Goal: Transaction & Acquisition: Purchase product/service

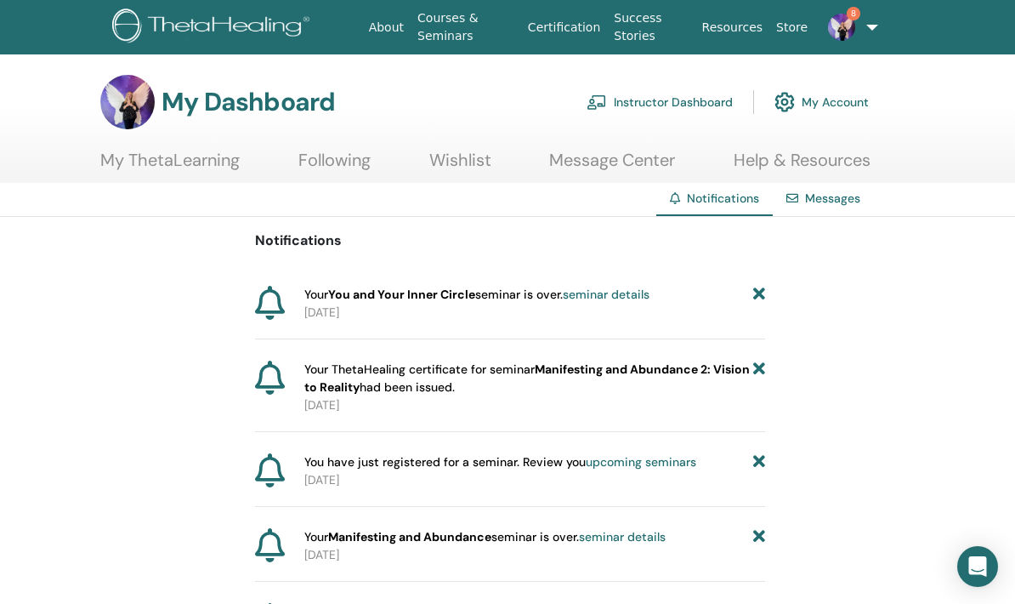
click at [712, 103] on link "Instructor Dashboard" at bounding box center [660, 101] width 146 height 37
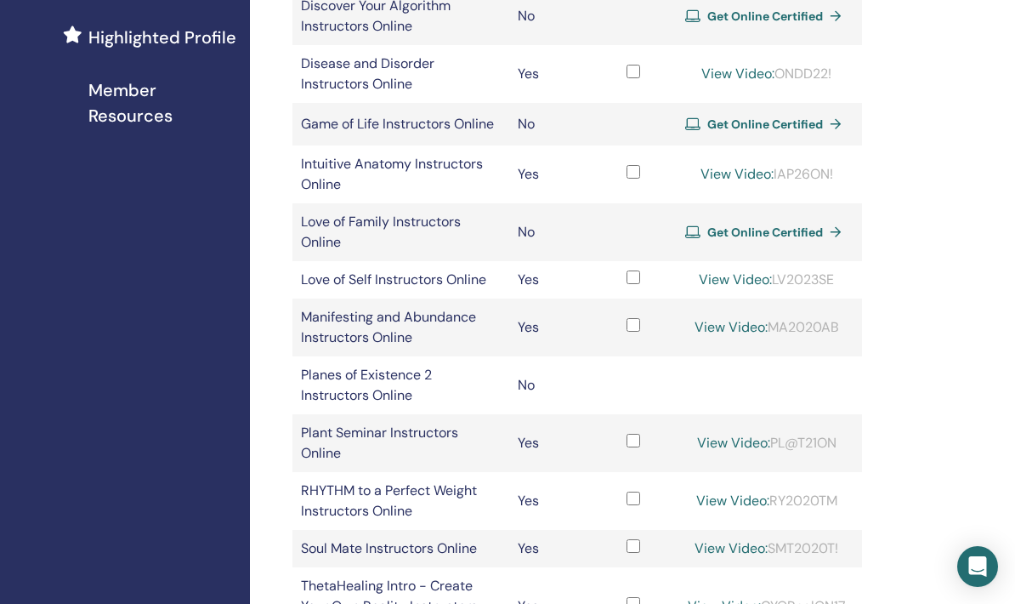
scroll to position [490, 22]
click at [793, 241] on span "Get Online Certified" at bounding box center [766, 232] width 116 height 15
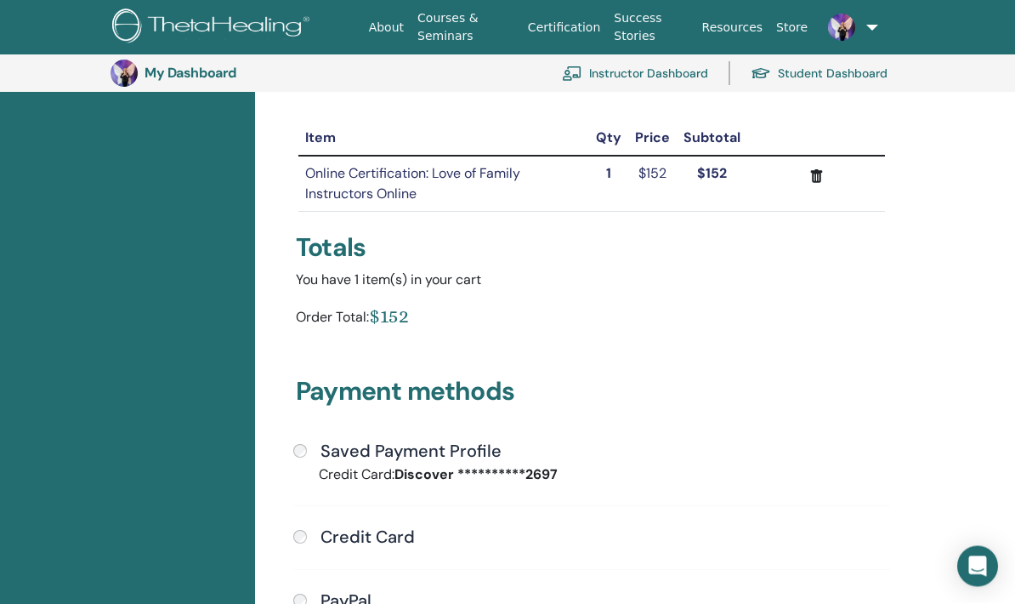
scroll to position [177, 0]
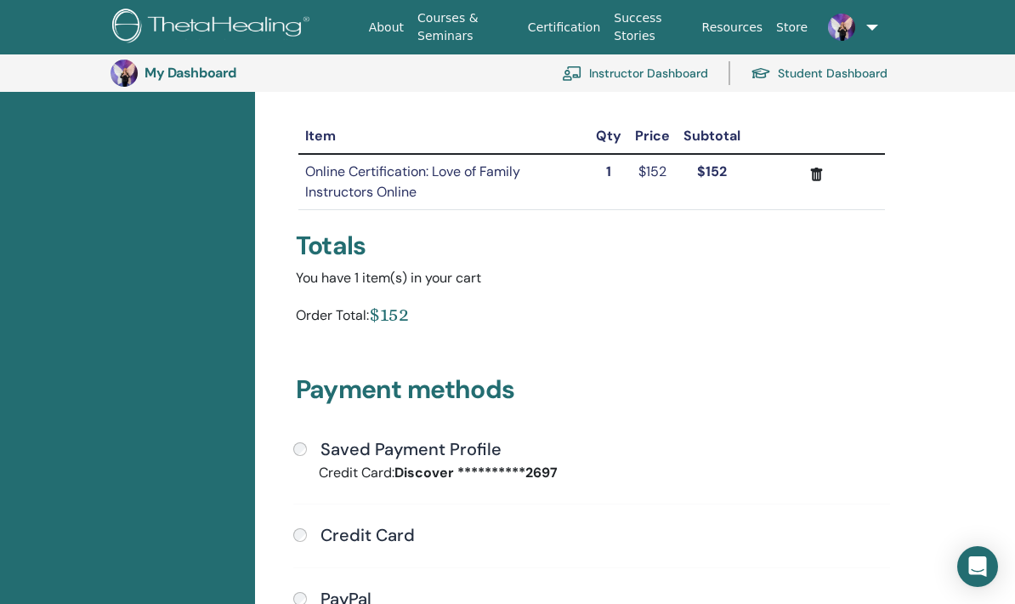
click at [318, 453] on label "Saved Payment Profile" at bounding box center [408, 449] width 188 height 20
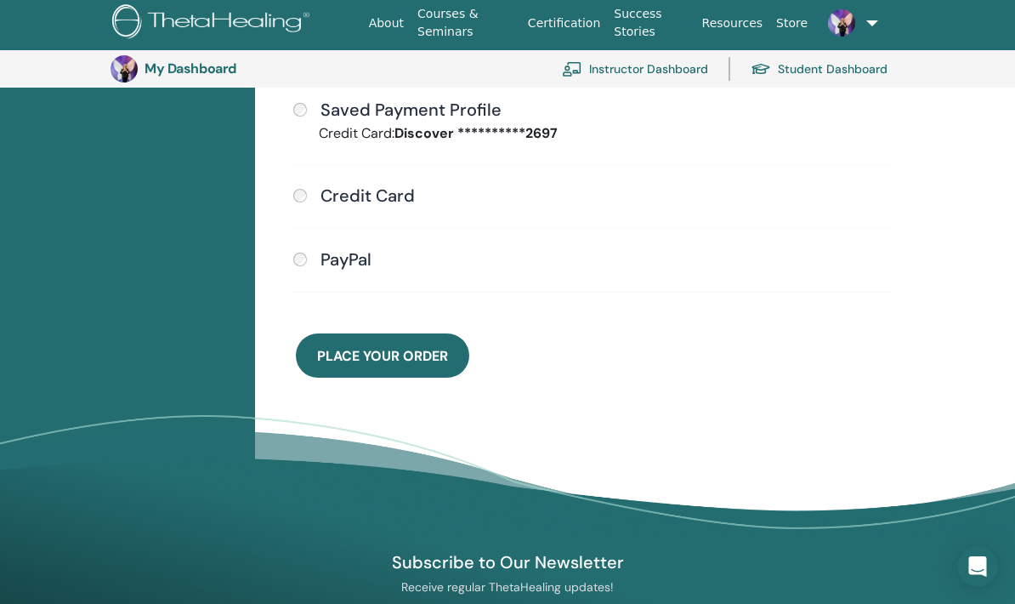
scroll to position [502, 0]
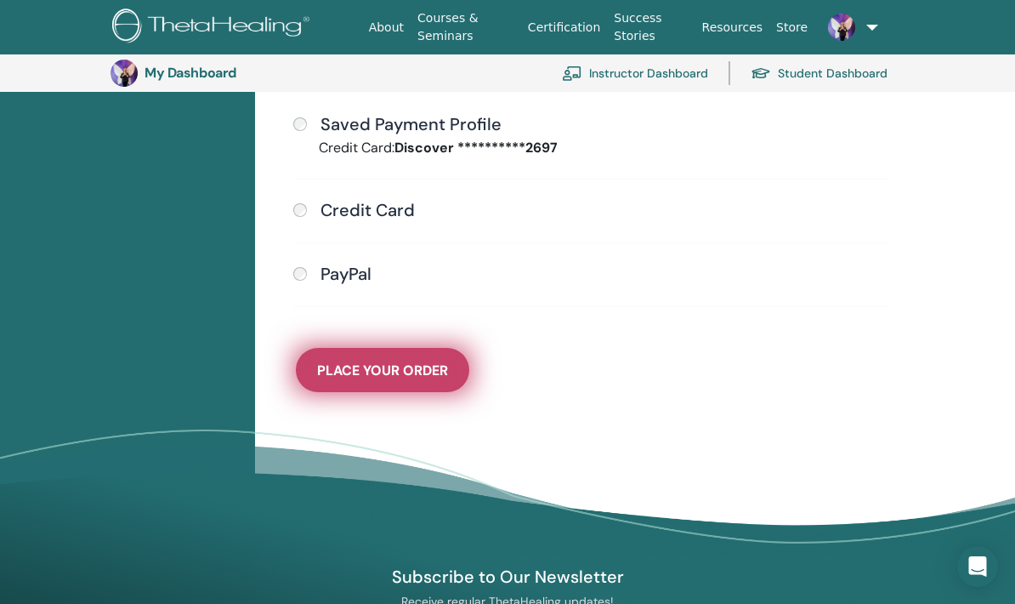
click at [452, 373] on button "Place Your Order" at bounding box center [382, 370] width 173 height 44
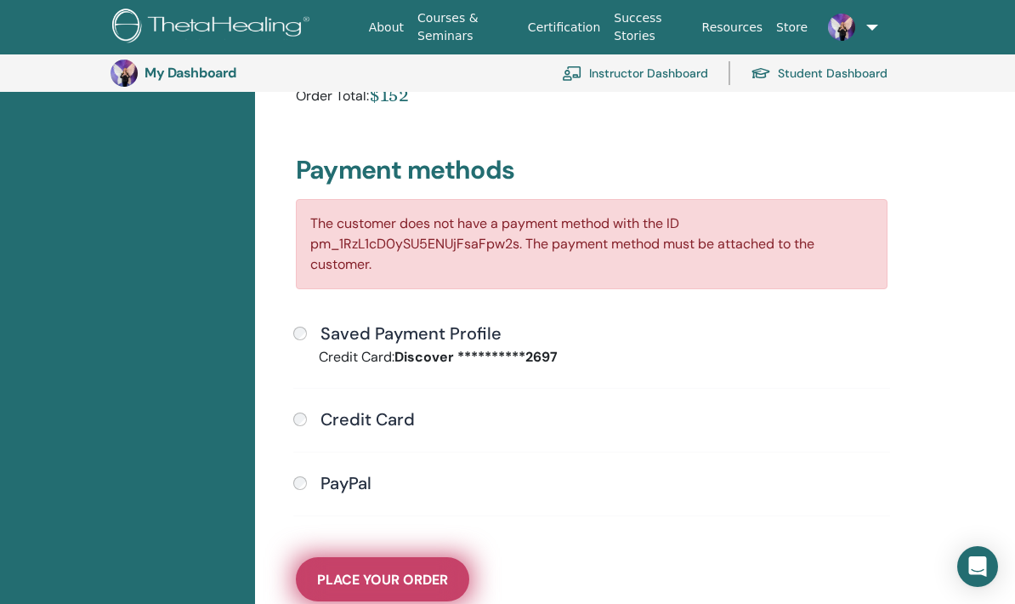
scroll to position [372, 0]
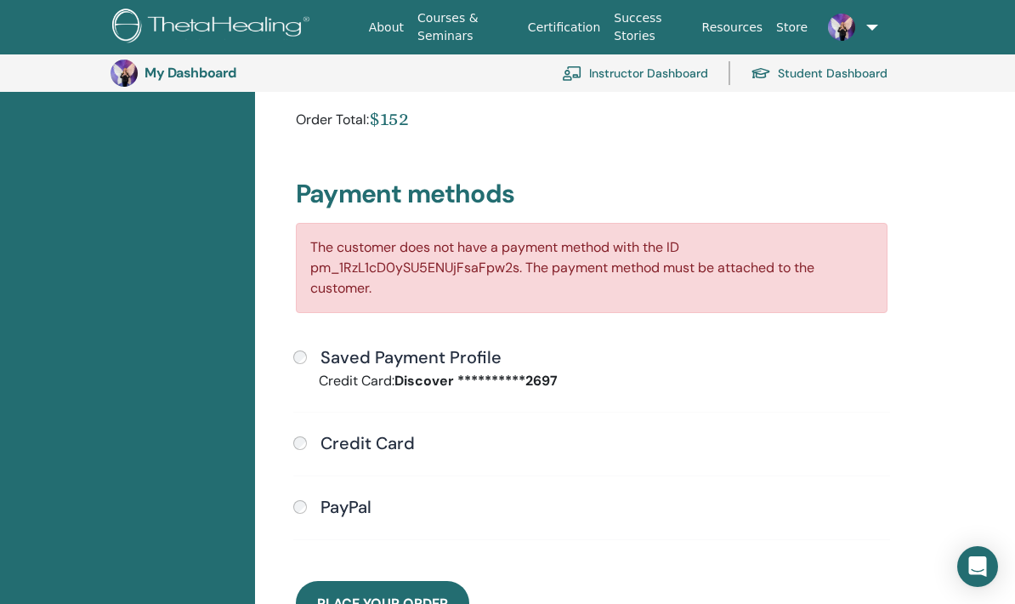
click at [390, 449] on h4 "Credit Card" at bounding box center [368, 443] width 94 height 20
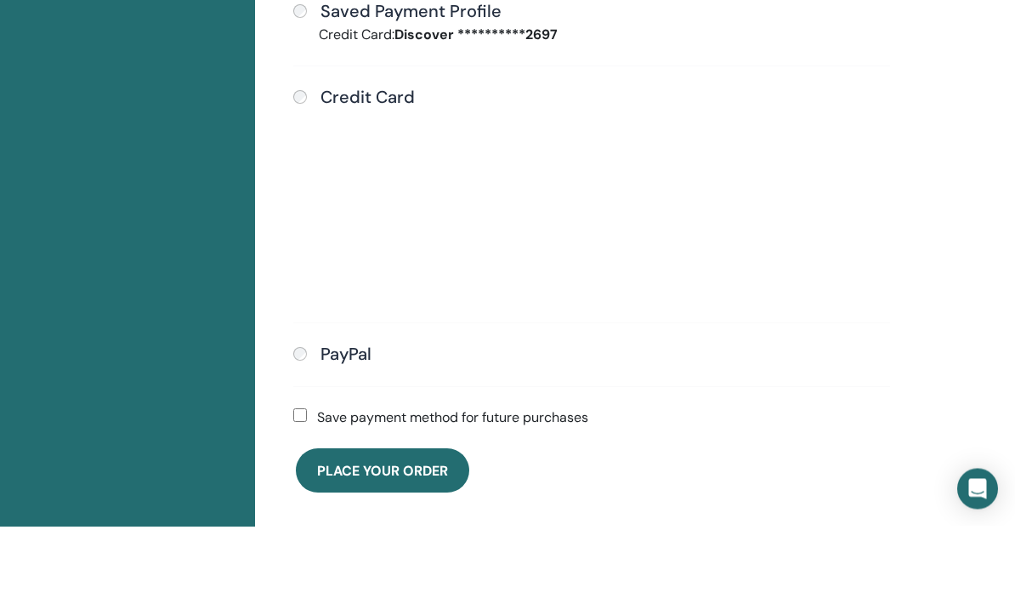
scroll to position [507, 0]
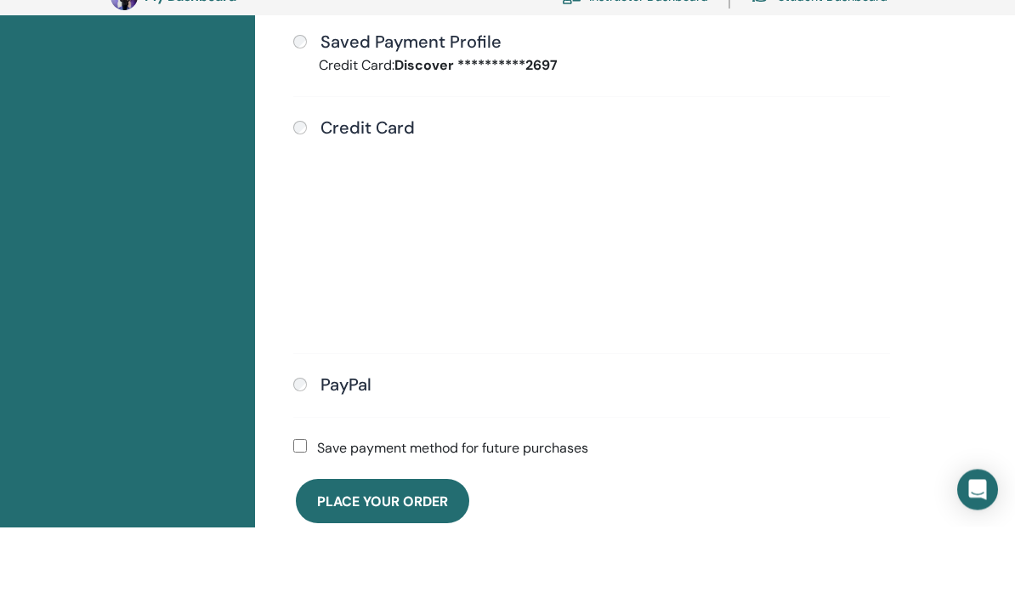
click at [497, 515] on label "Save payment method for future purchases" at bounding box center [452, 525] width 271 height 20
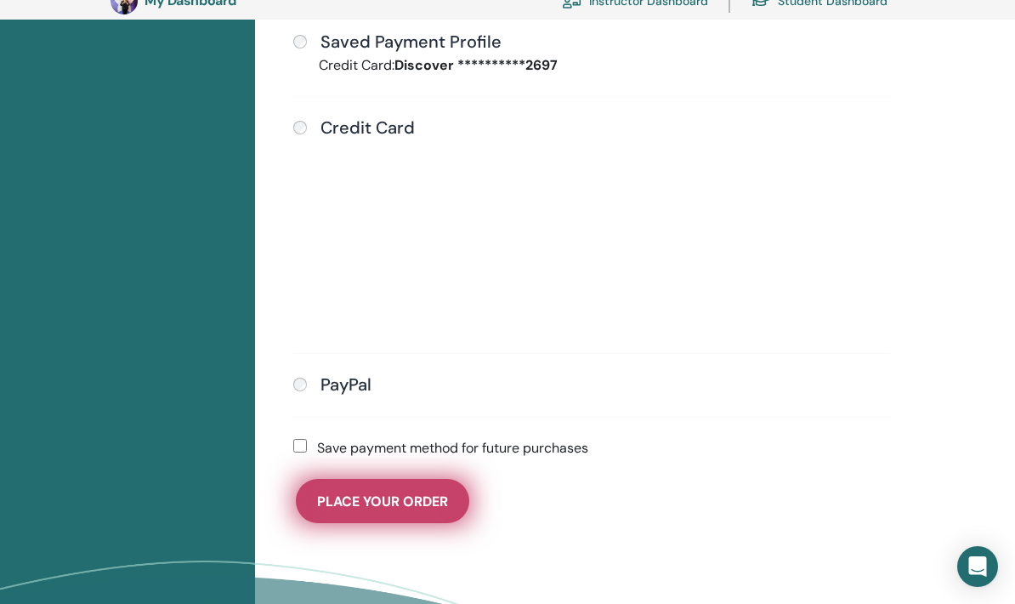
click at [423, 503] on span "Place Your Order" at bounding box center [382, 501] width 131 height 18
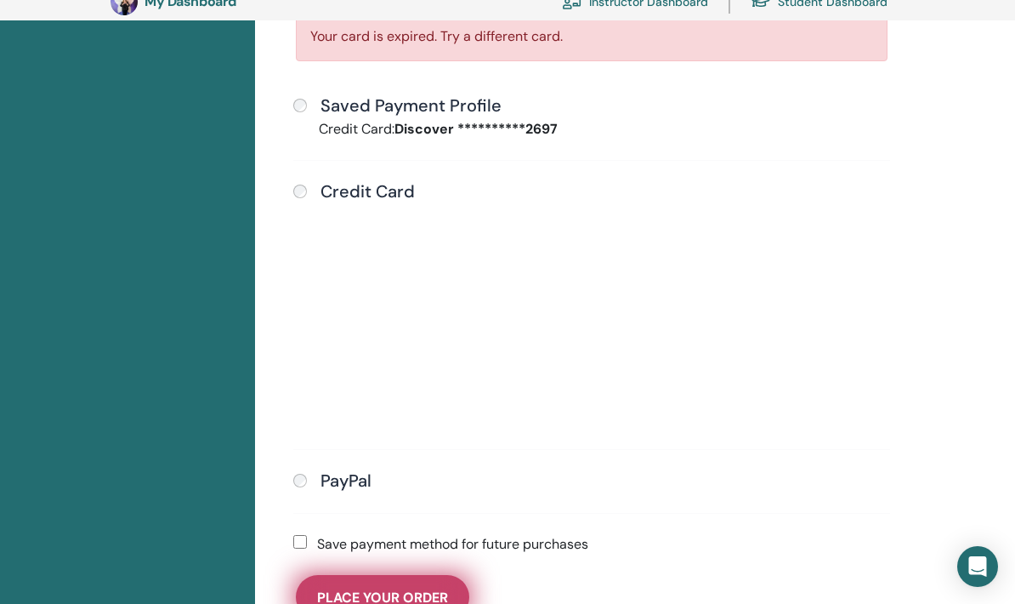
scroll to position [582, 0]
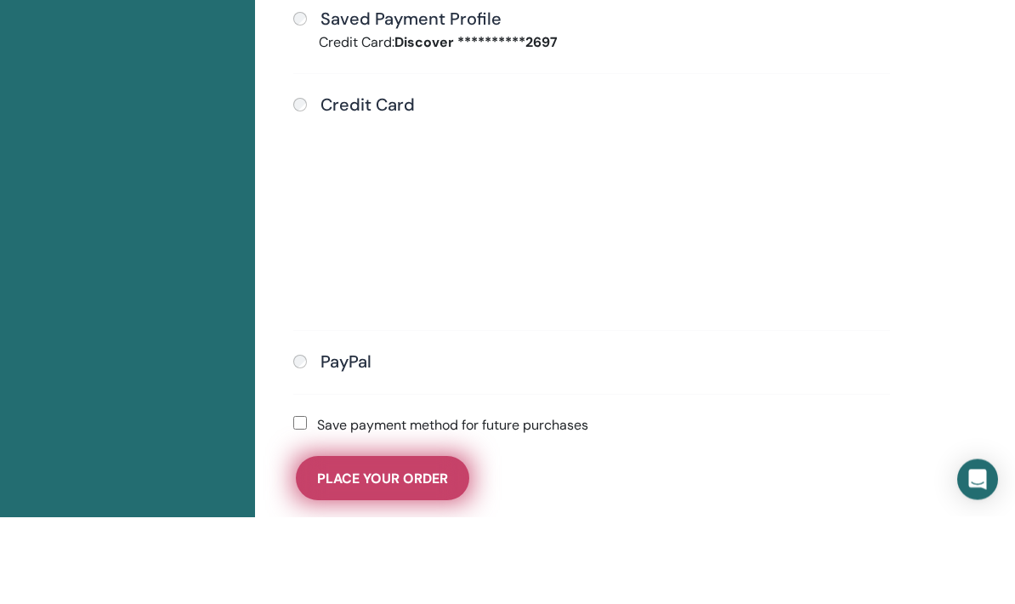
click at [422, 557] on span "Place Your Order" at bounding box center [382, 566] width 131 height 18
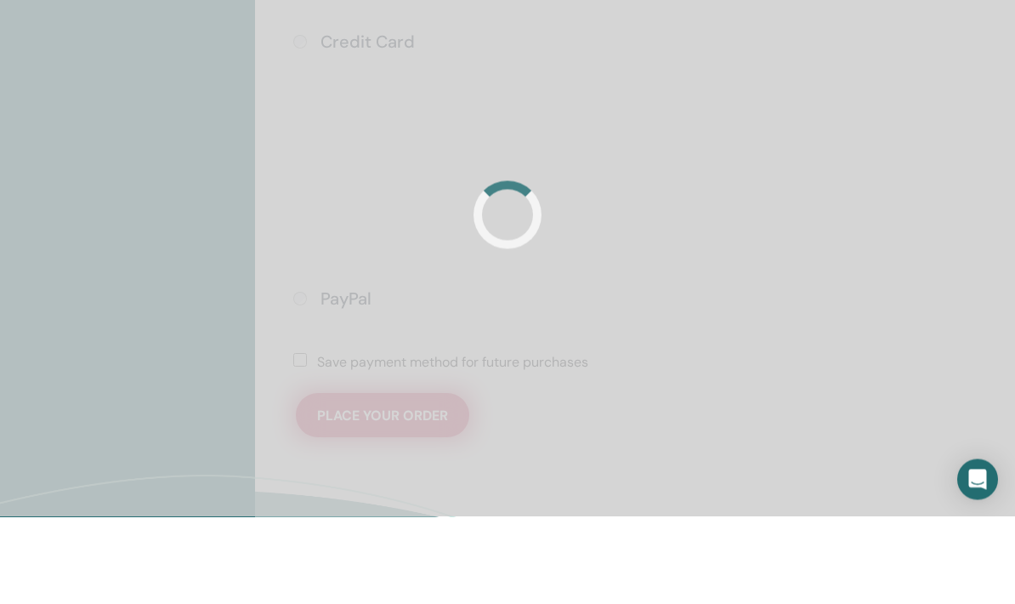
scroll to position [670, 0]
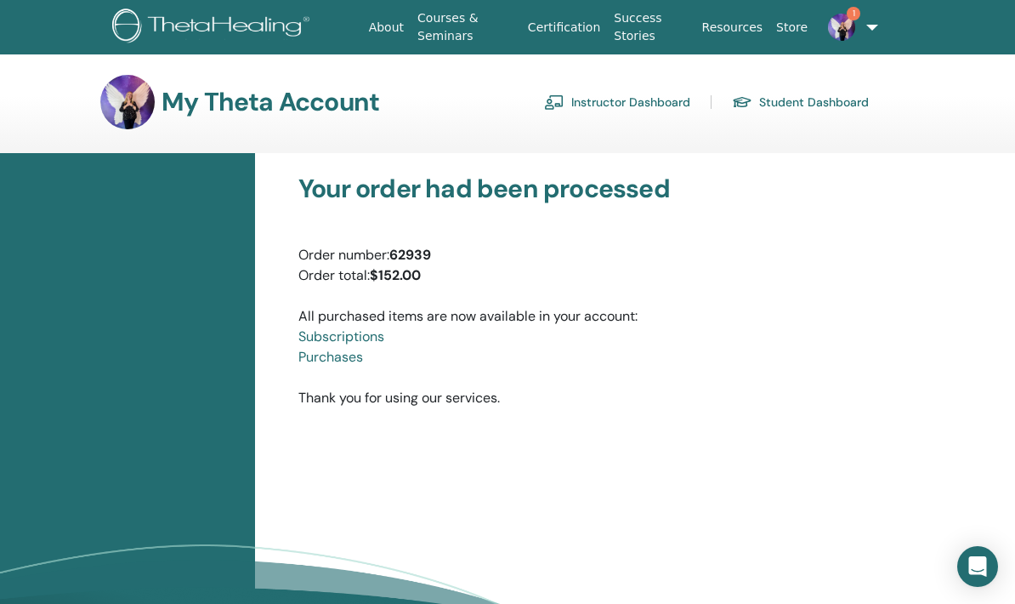
click at [649, 93] on link "Instructor Dashboard" at bounding box center [617, 101] width 146 height 27
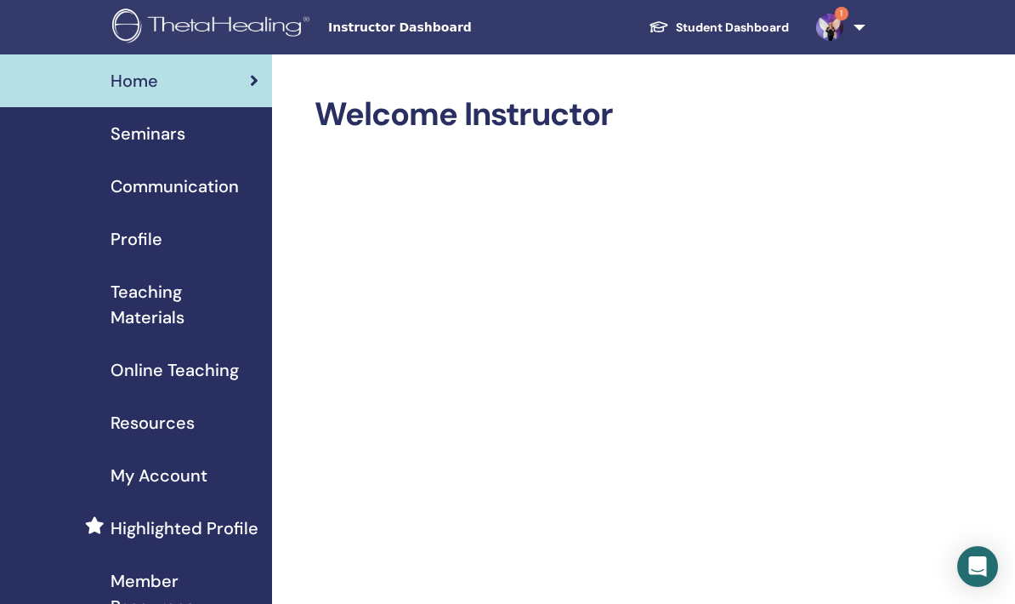
click at [217, 378] on span "Online Teaching" at bounding box center [175, 370] width 128 height 26
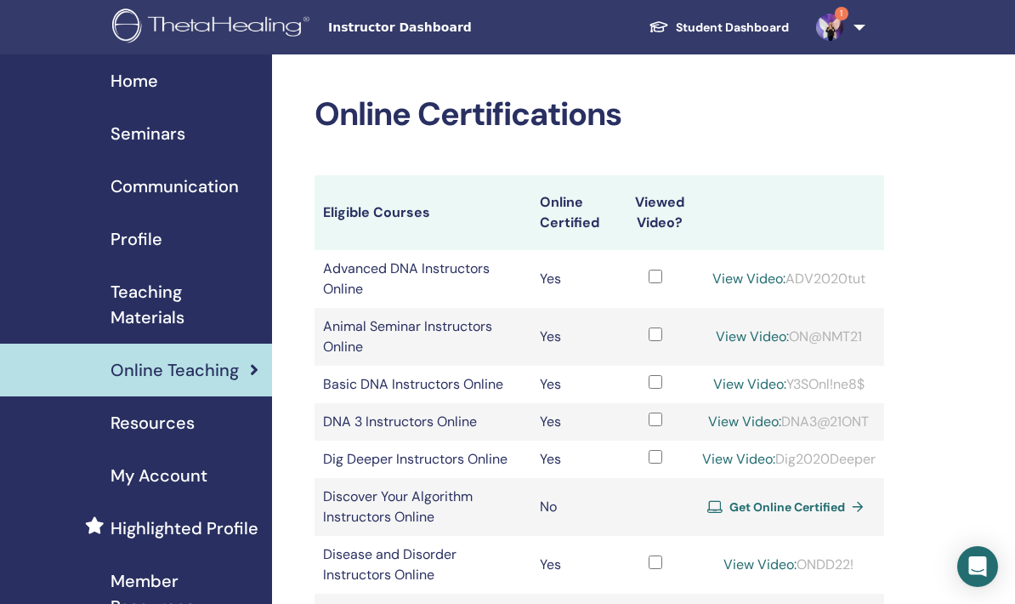
click at [194, 133] on div "Seminars" at bounding box center [136, 134] width 245 height 26
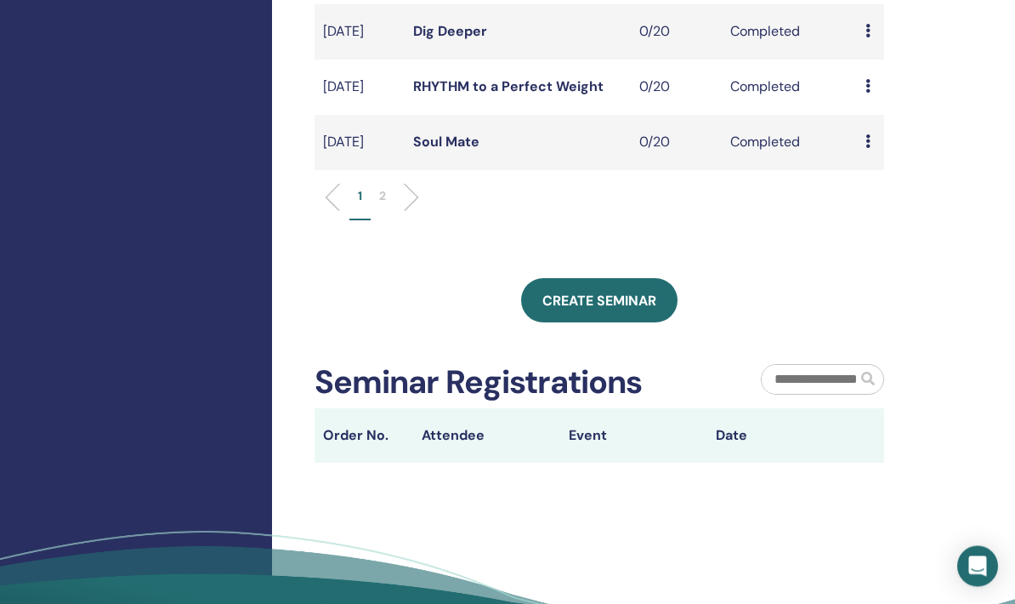
scroll to position [696, 0]
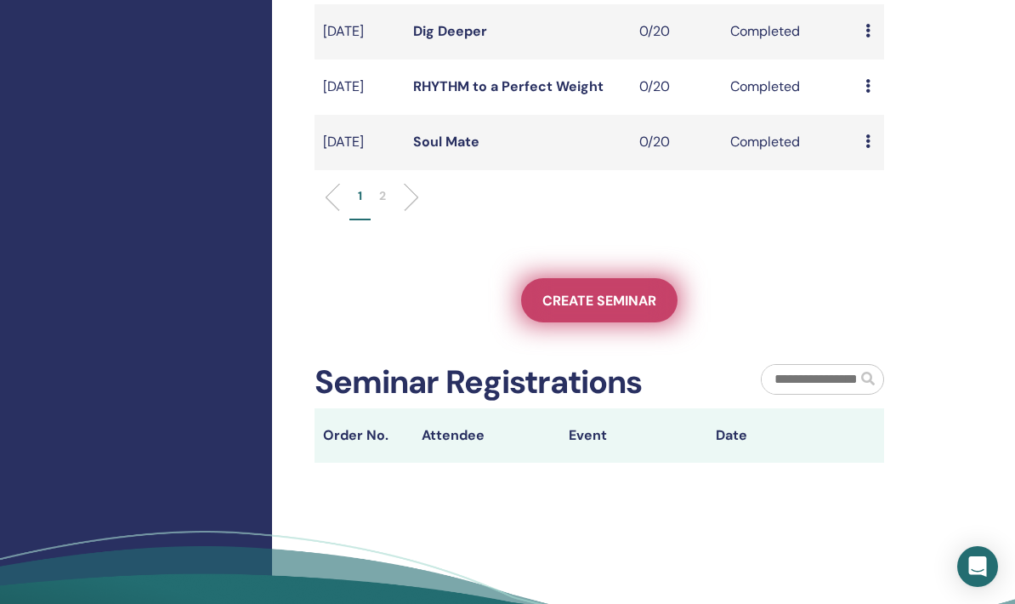
click at [634, 310] on span "Create seminar" at bounding box center [600, 301] width 114 height 18
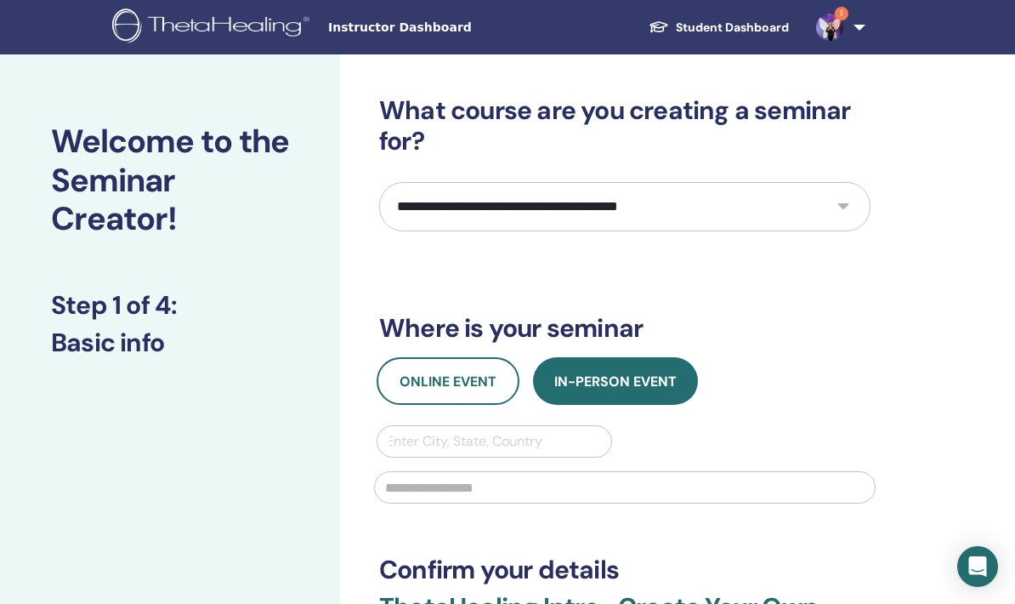
scroll to position [7, 0]
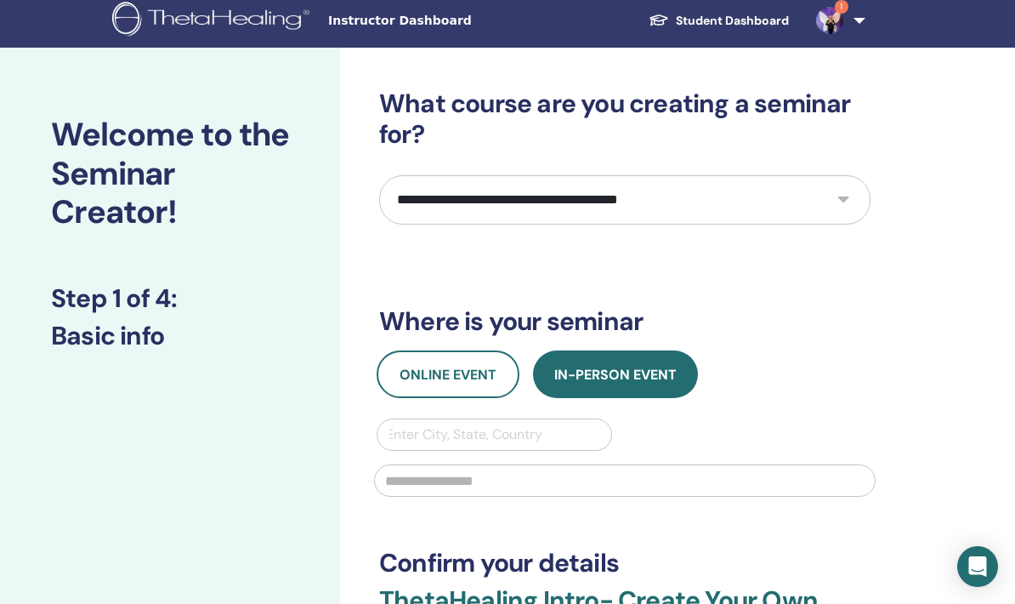
click at [832, 196] on select "**********" at bounding box center [625, 199] width 492 height 49
select select "****"
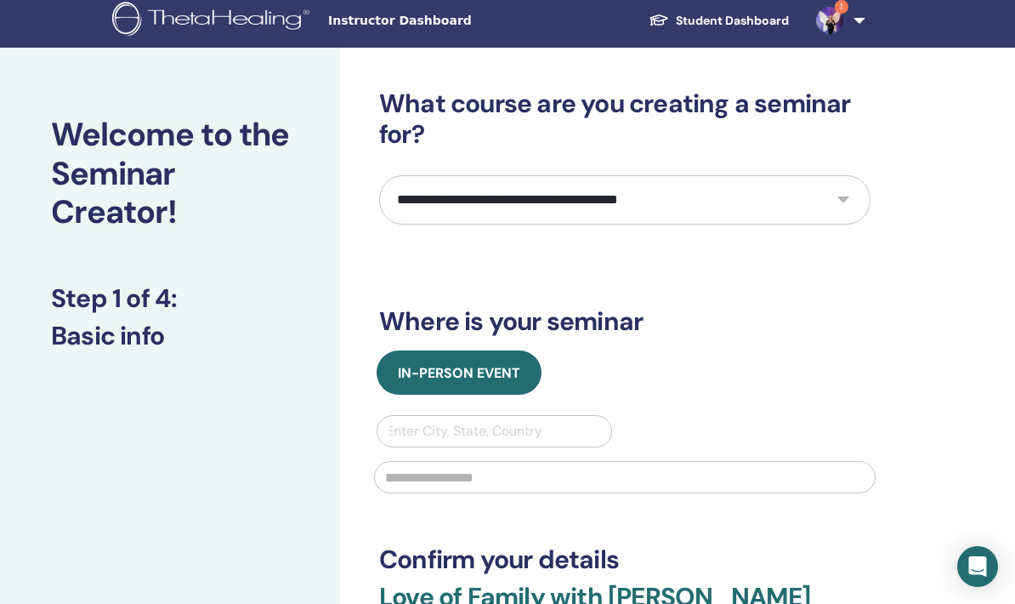
scroll to position [0, 0]
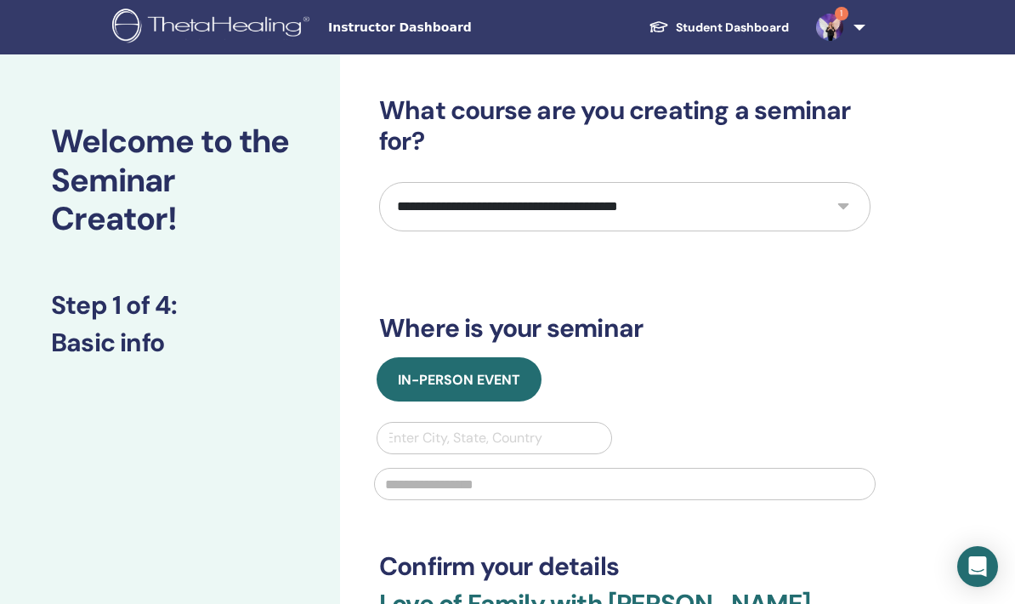
click at [245, 33] on img at bounding box center [213, 28] width 203 height 38
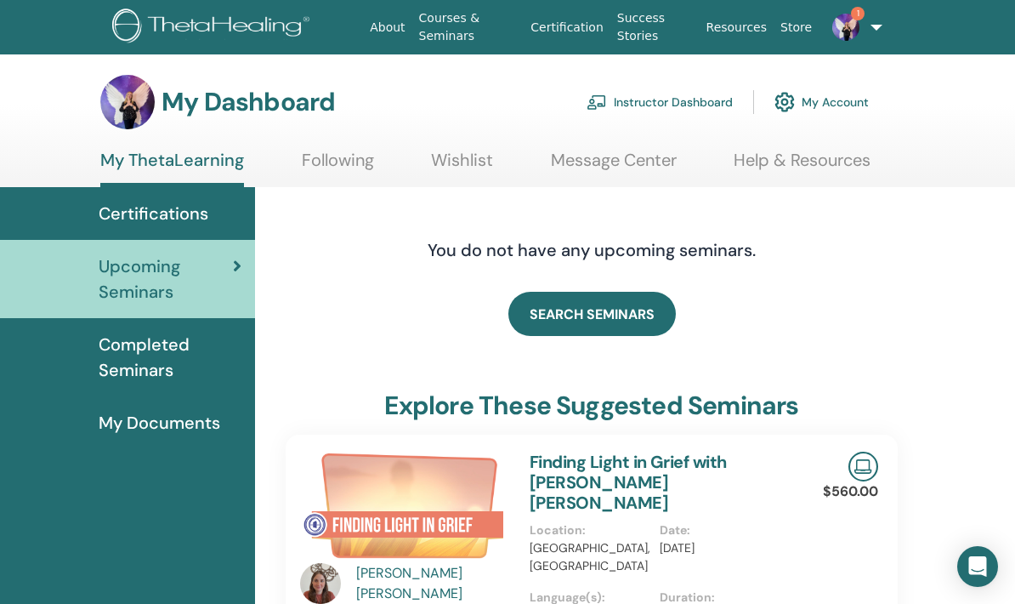
click at [661, 96] on link "Instructor Dashboard" at bounding box center [660, 101] width 146 height 37
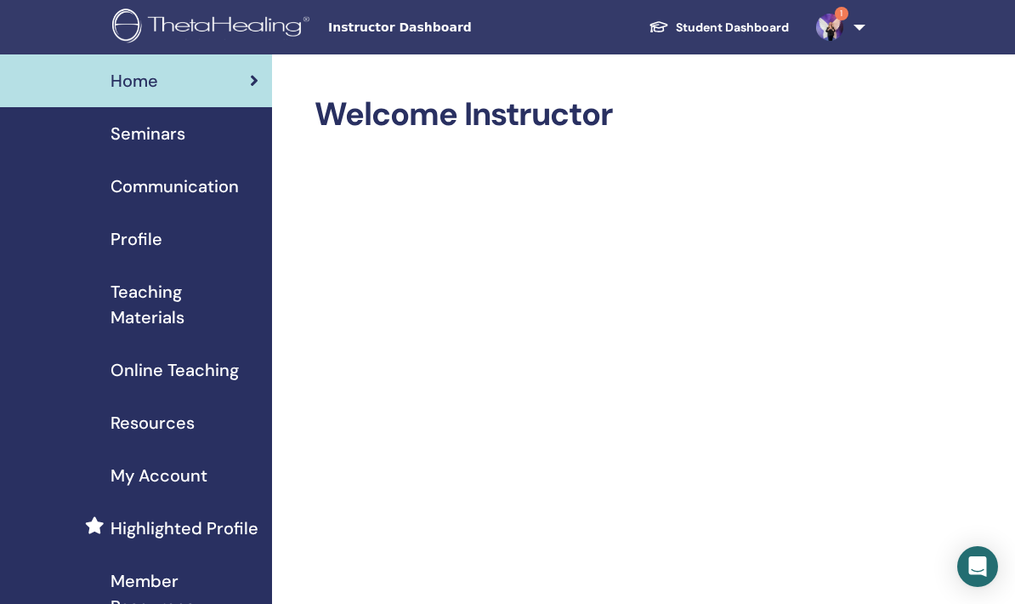
click at [205, 372] on span "Online Teaching" at bounding box center [175, 370] width 128 height 26
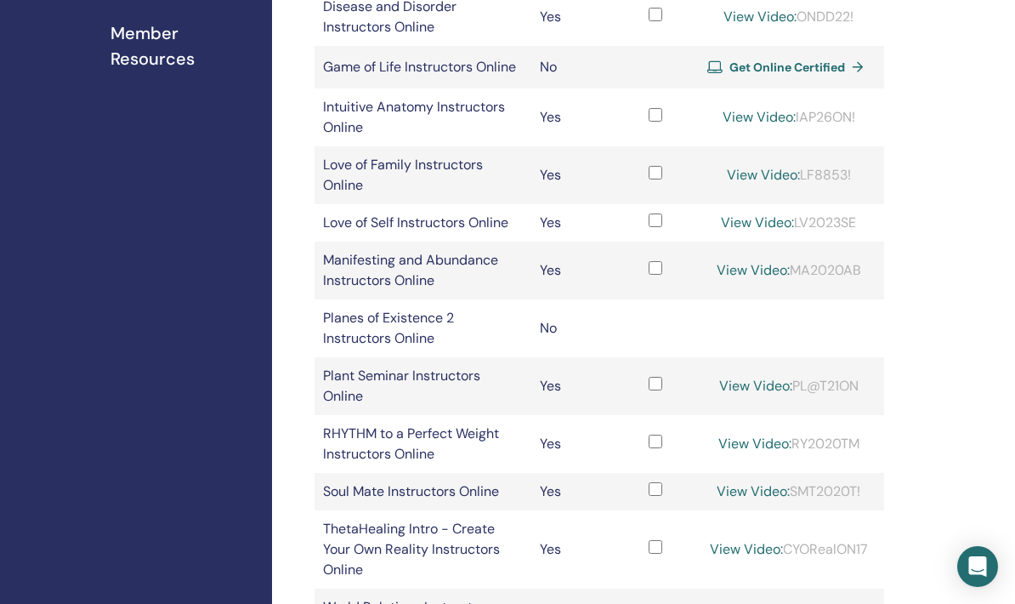
scroll to position [547, 0]
click at [800, 185] on link "View Video:" at bounding box center [763, 176] width 73 height 18
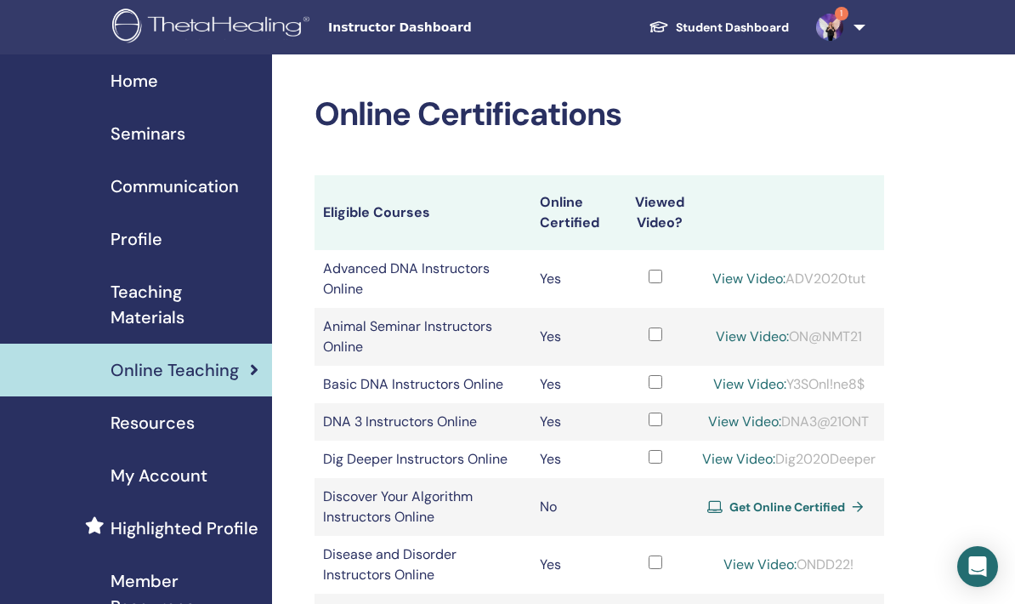
scroll to position [548, 0]
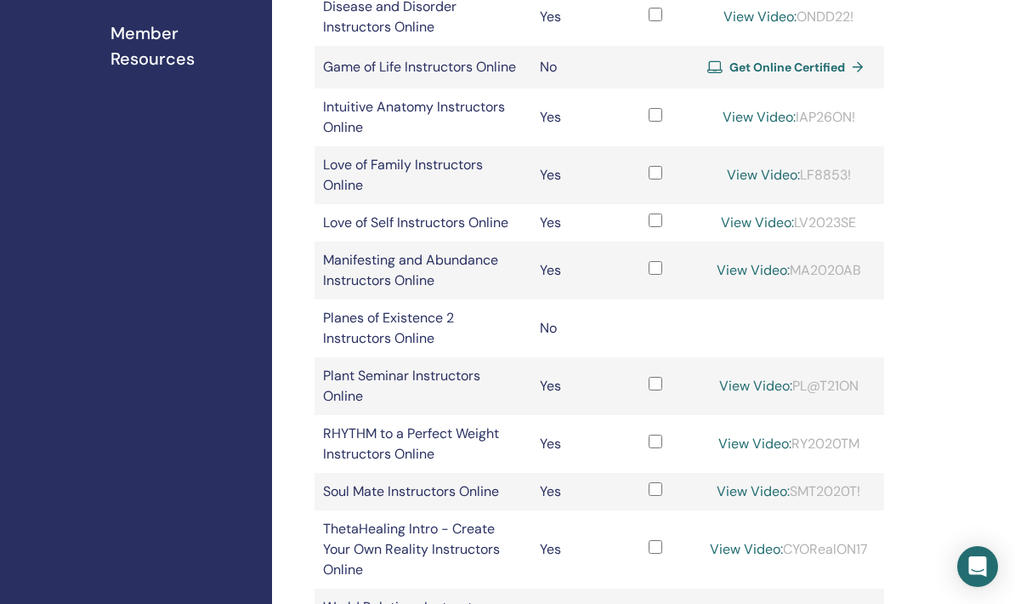
click at [794, 231] on link "View Video:" at bounding box center [757, 222] width 73 height 18
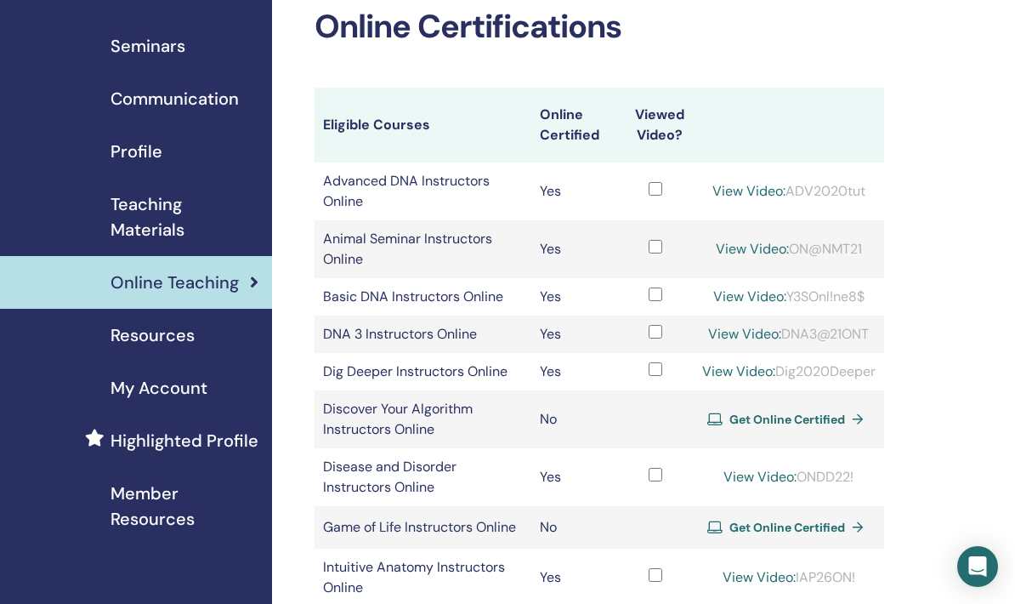
scroll to position [364, 0]
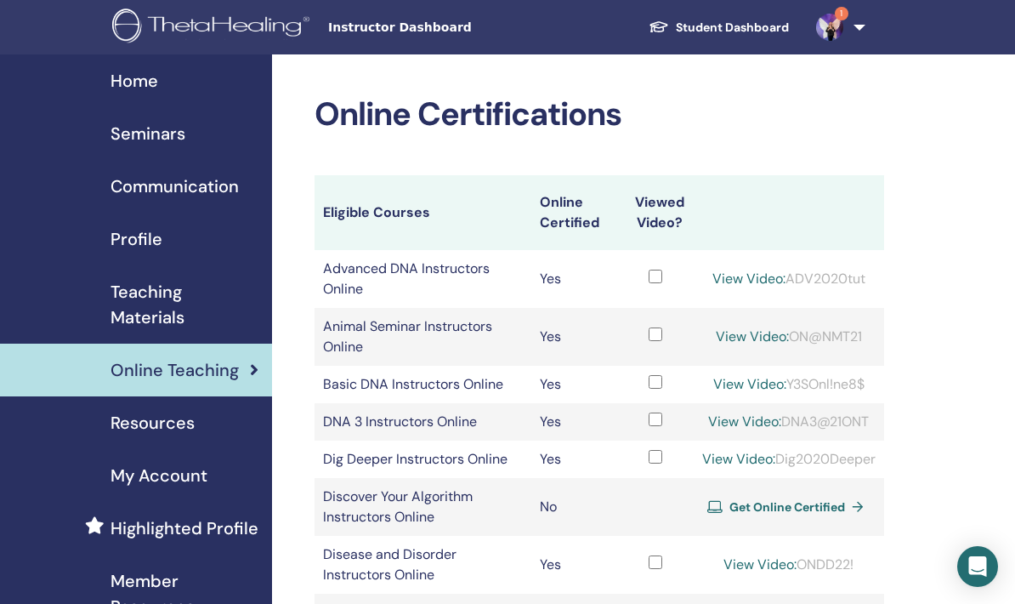
scroll to position [497, 0]
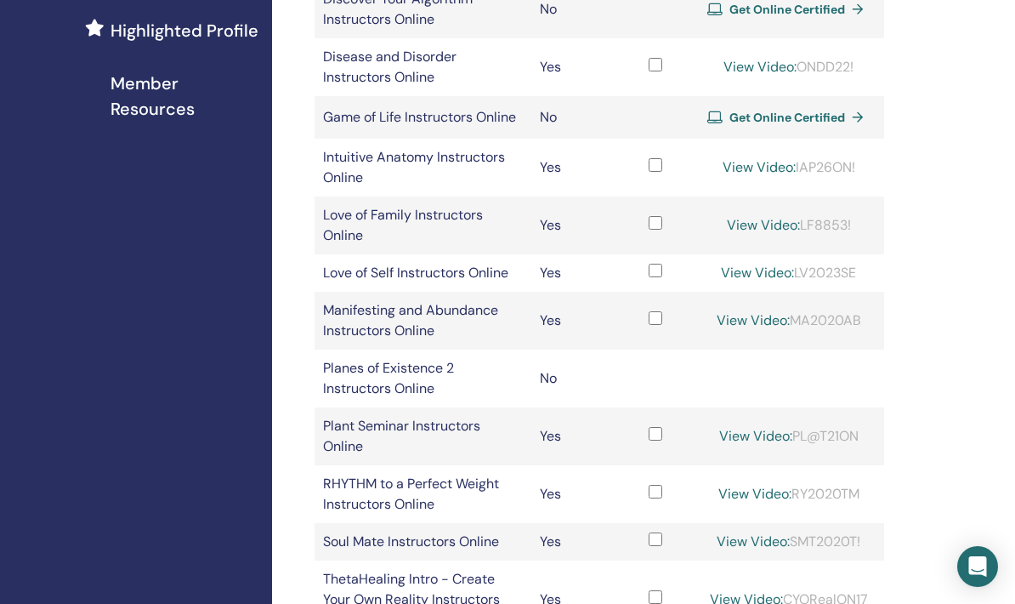
click at [800, 234] on link "View Video:" at bounding box center [763, 225] width 73 height 18
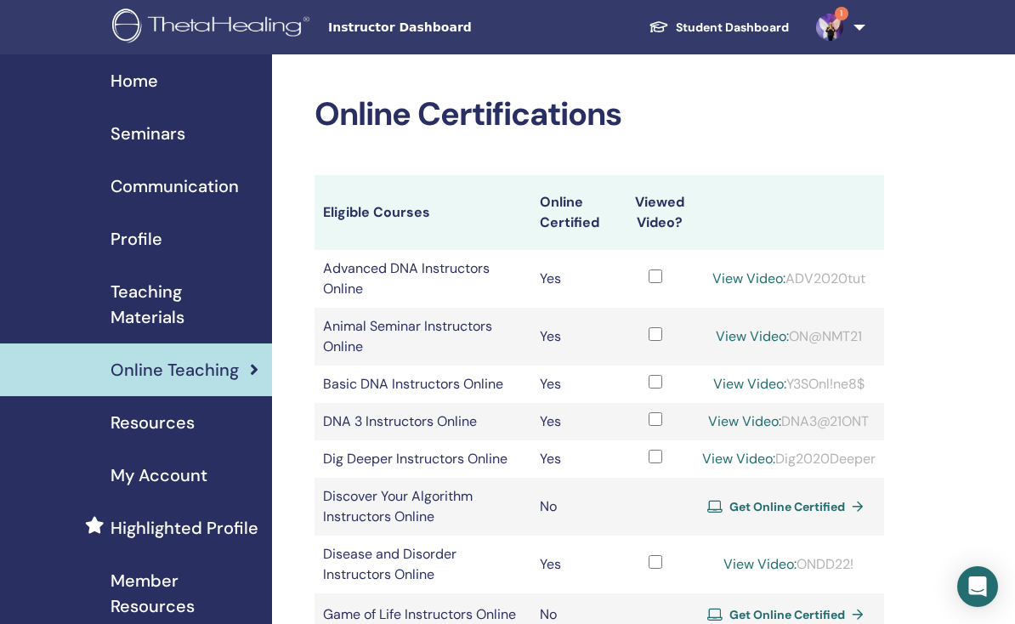
click at [180, 131] on span "Seminars" at bounding box center [148, 134] width 75 height 26
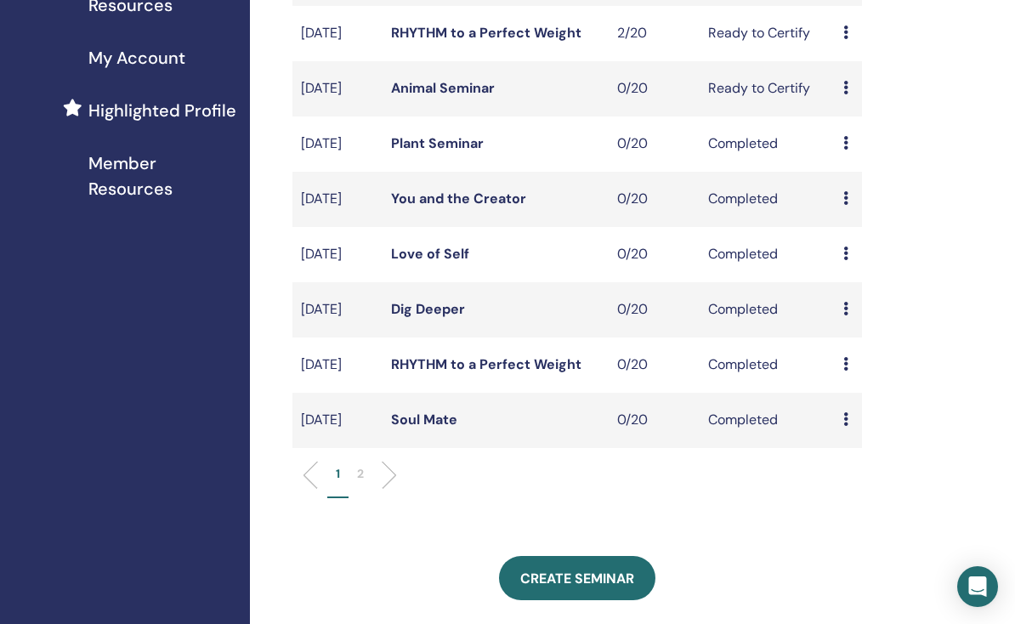
scroll to position [421, 22]
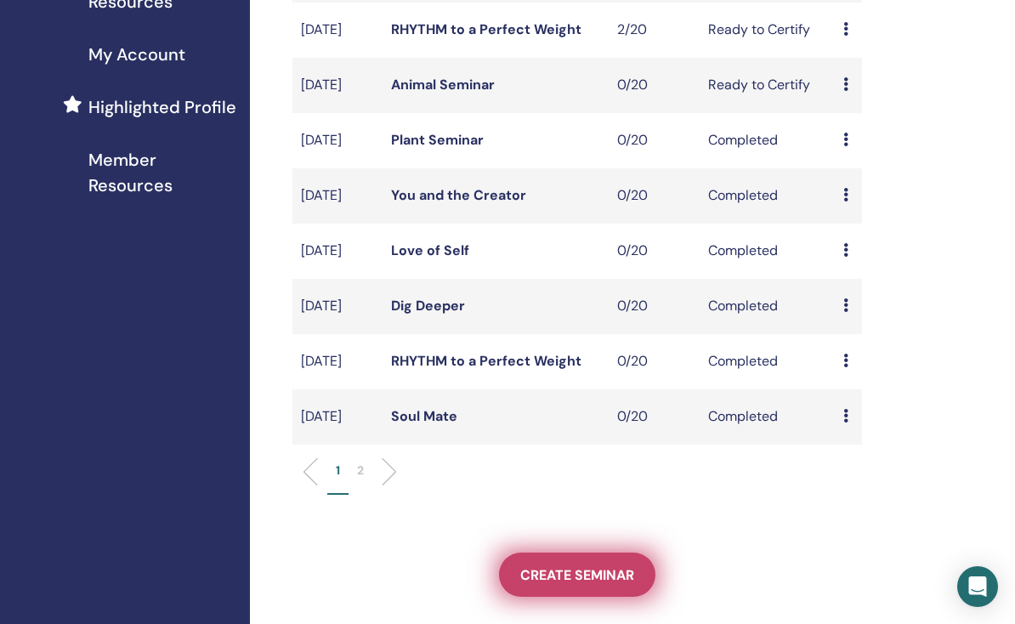
click at [548, 584] on span "Create seminar" at bounding box center [577, 575] width 114 height 18
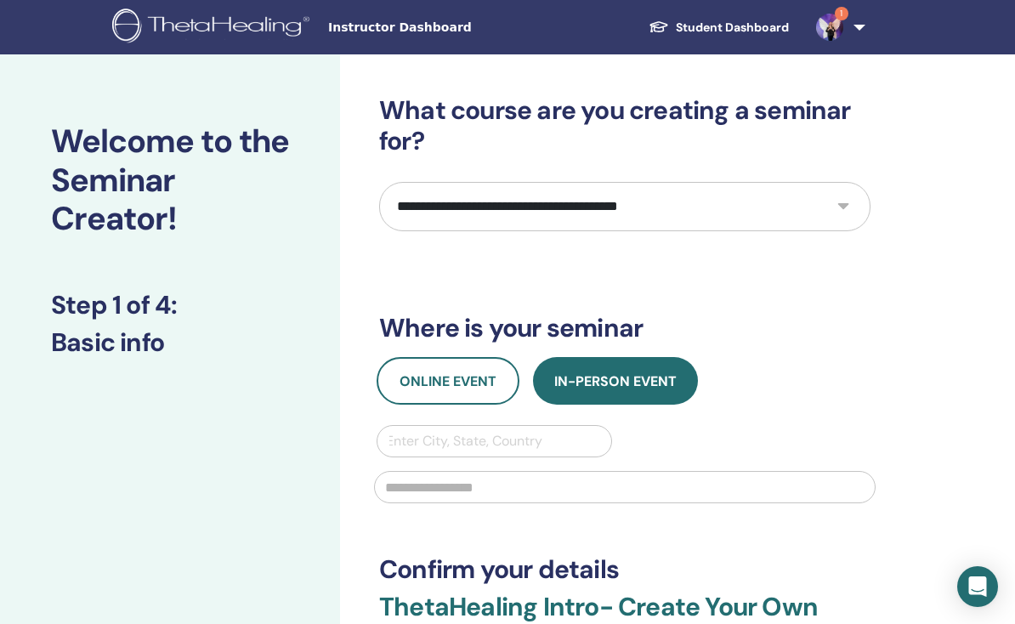
click at [841, 216] on select "**********" at bounding box center [625, 206] width 492 height 49
select select "****"
click at [844, 194] on select "**********" at bounding box center [625, 206] width 492 height 49
select select "****"
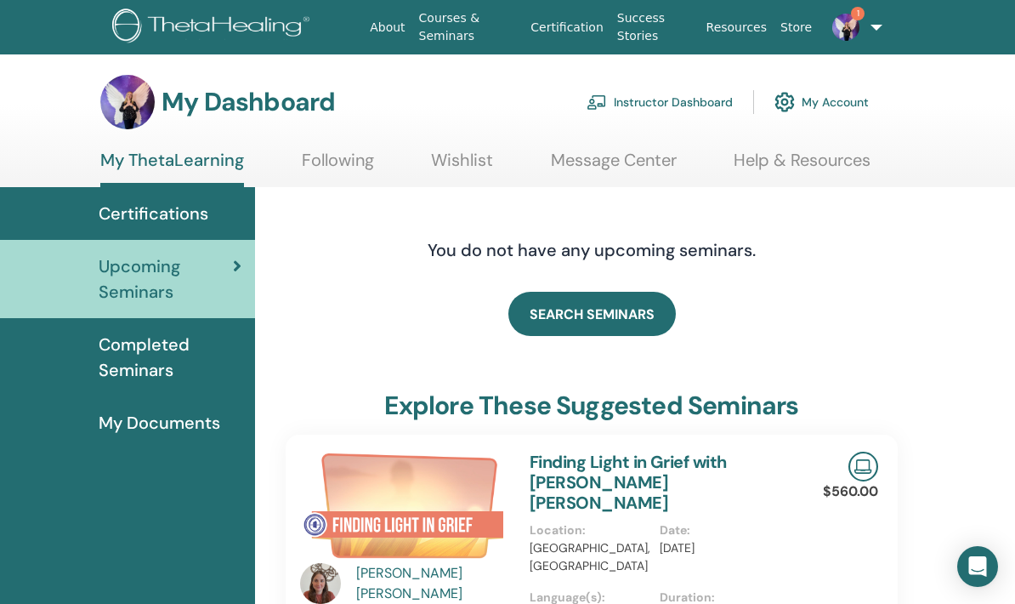
click at [665, 105] on link "Instructor Dashboard" at bounding box center [660, 101] width 146 height 37
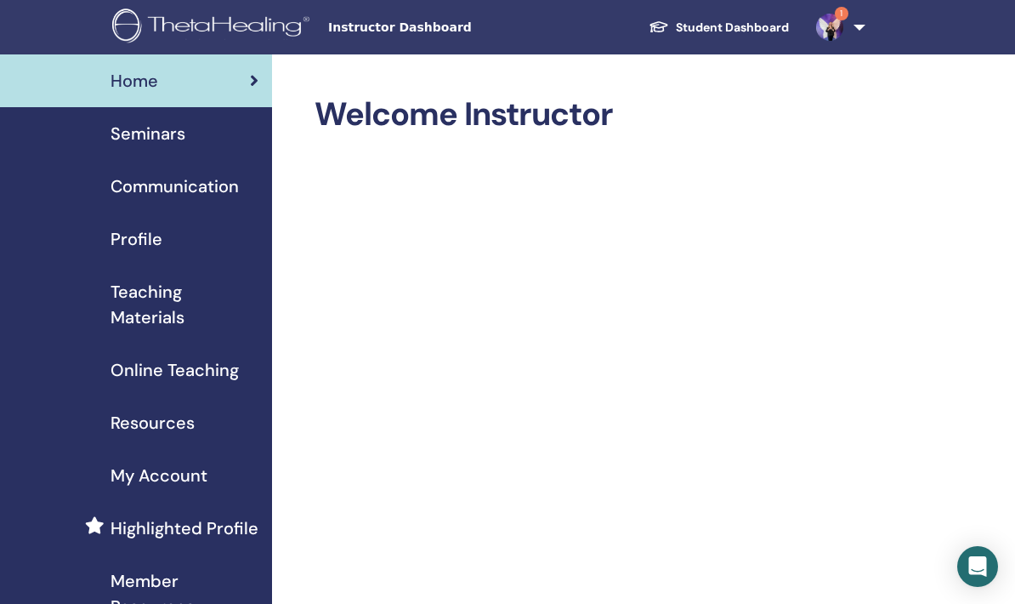
click at [147, 145] on span "Seminars" at bounding box center [148, 134] width 75 height 26
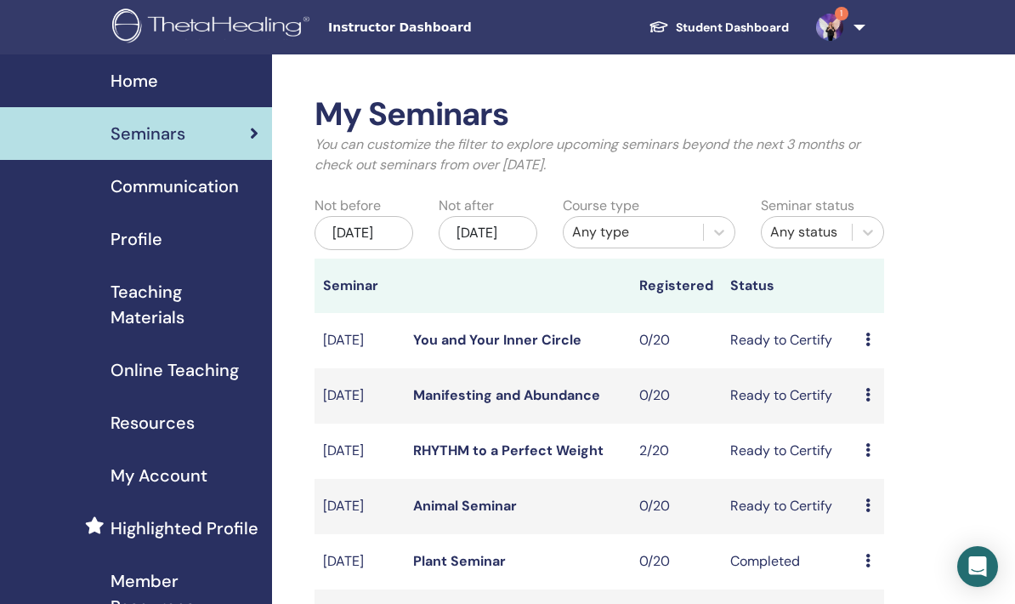
click at [209, 375] on span "Online Teaching" at bounding box center [175, 370] width 128 height 26
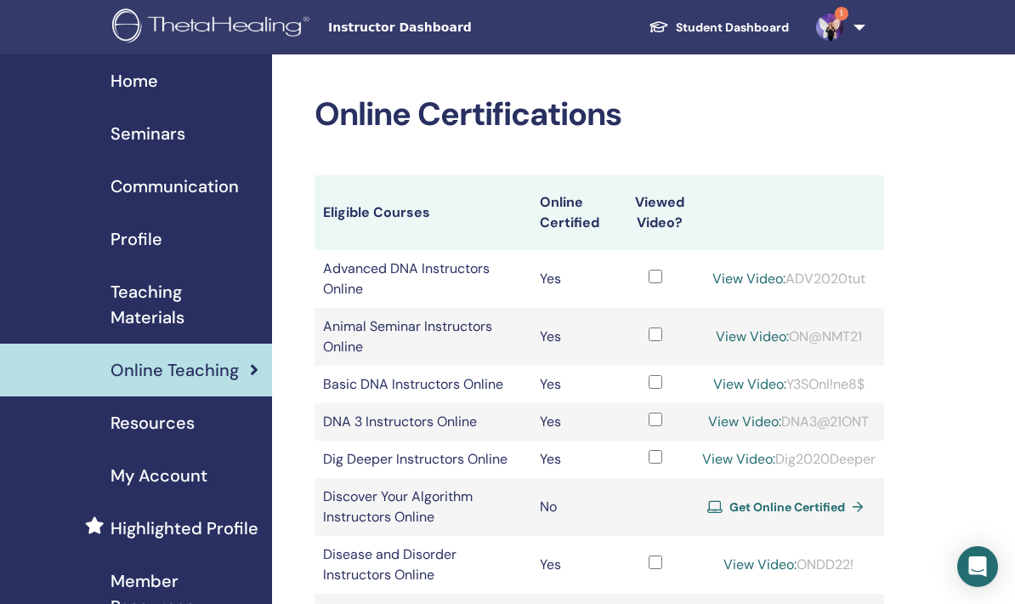
click at [168, 137] on span "Seminars" at bounding box center [148, 134] width 75 height 26
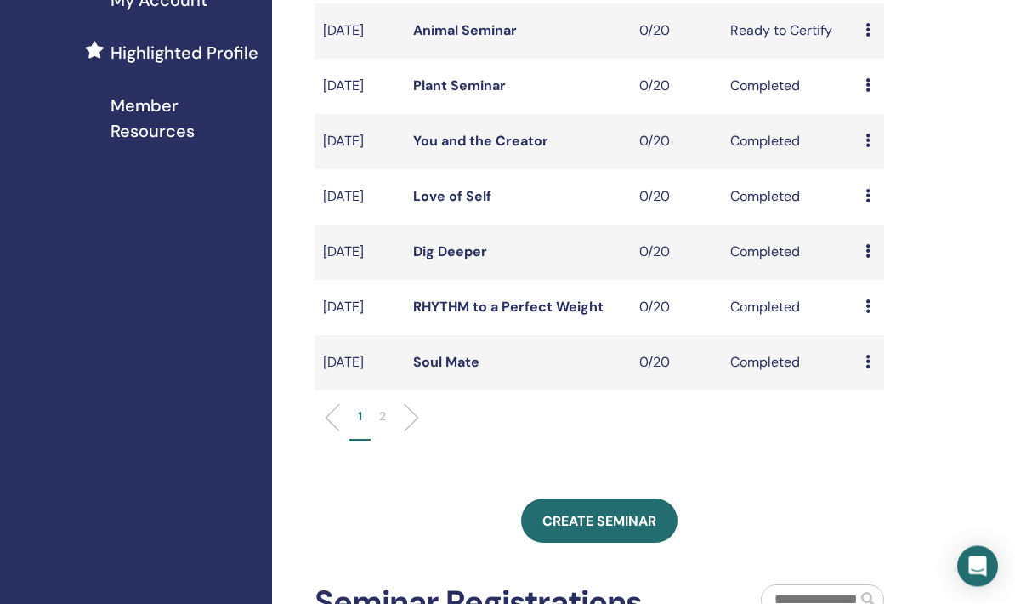
scroll to position [475, 0]
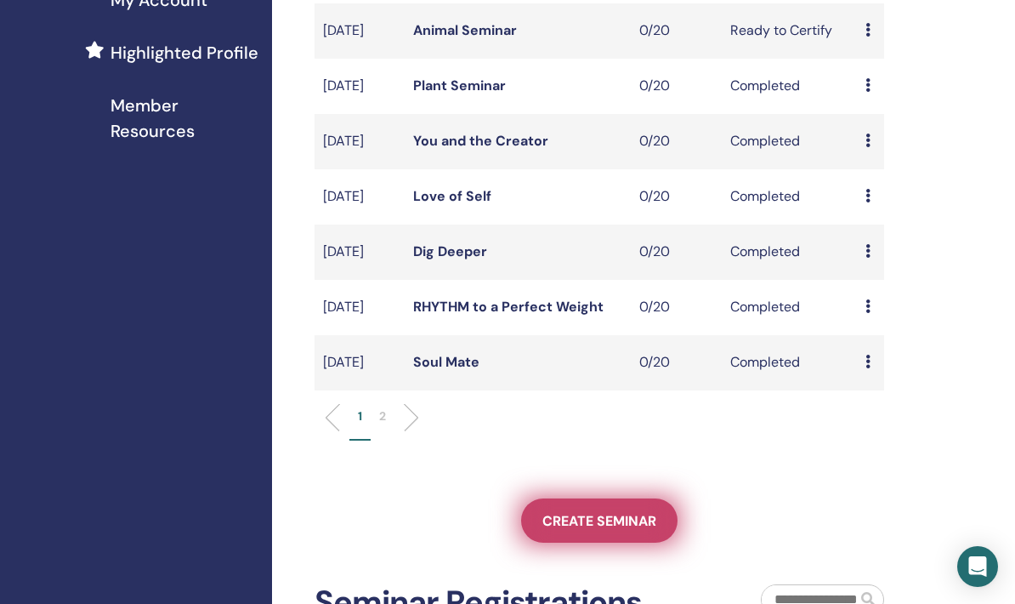
click at [591, 530] on span "Create seminar" at bounding box center [600, 521] width 114 height 18
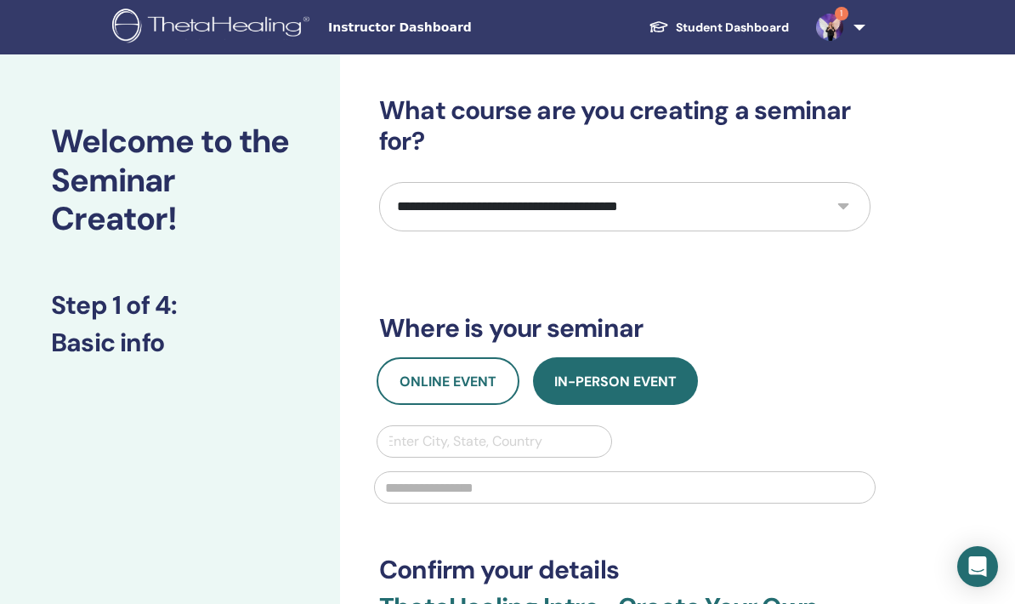
click at [621, 214] on select "**********" at bounding box center [625, 206] width 492 height 49
select select "****"
